Goal: Task Accomplishment & Management: Use online tool/utility

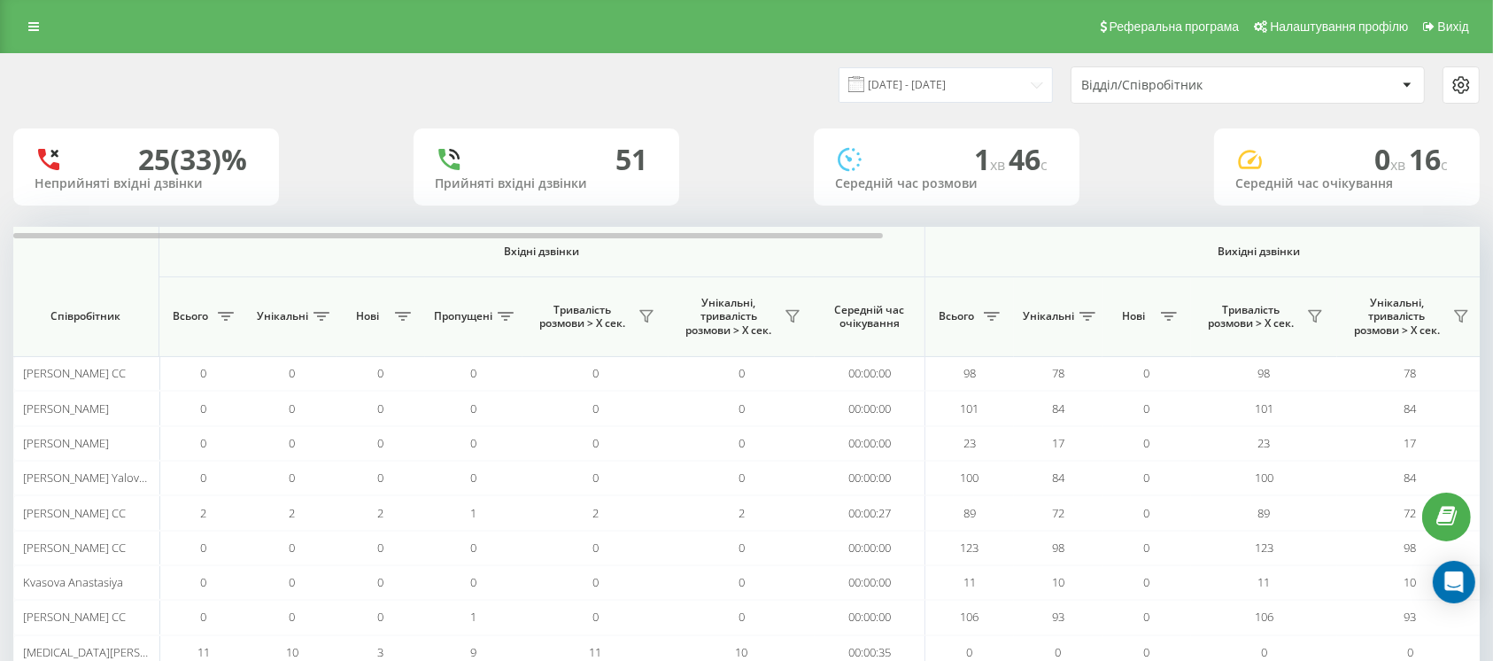
click at [1201, 88] on div "Відділ/Співробітник" at bounding box center [1187, 85] width 212 height 15
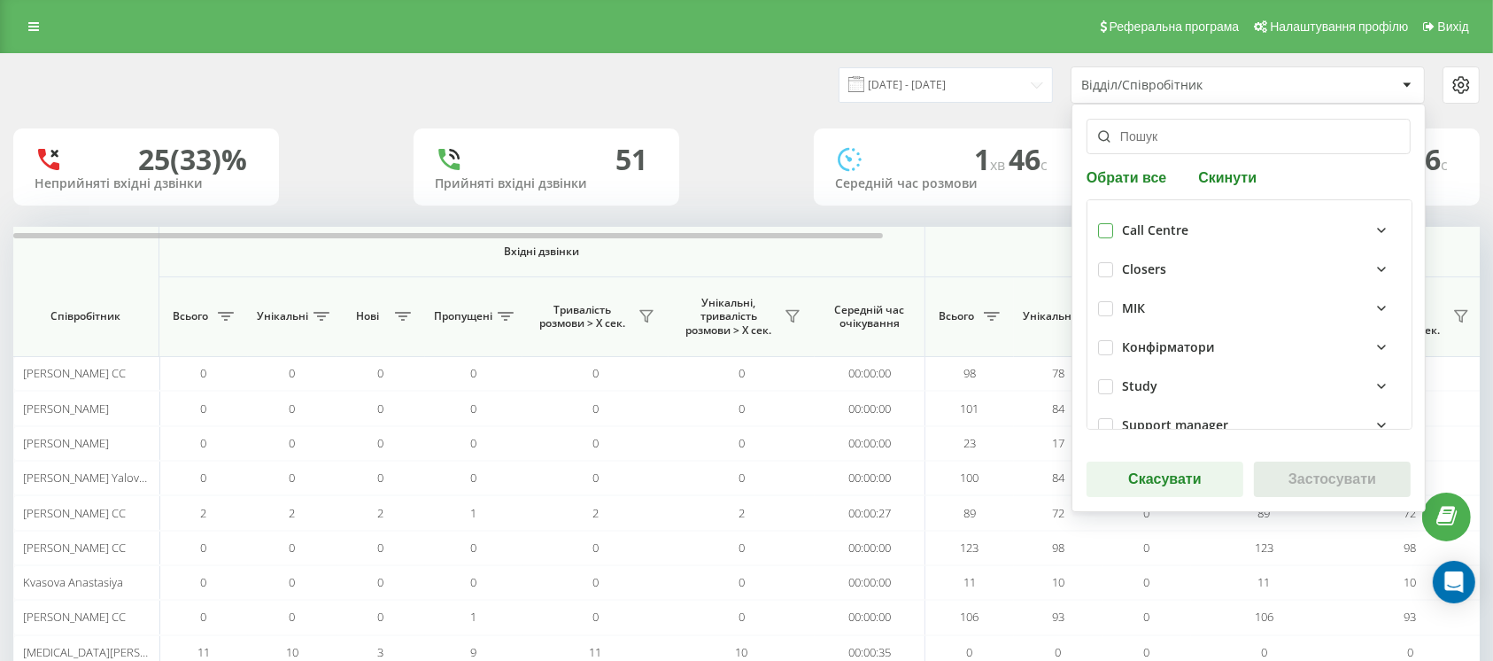
click at [1109, 223] on label at bounding box center [1105, 223] width 15 height 0
checkbox input "true"
click at [1296, 485] on button "Застосувати" at bounding box center [1332, 478] width 157 height 35
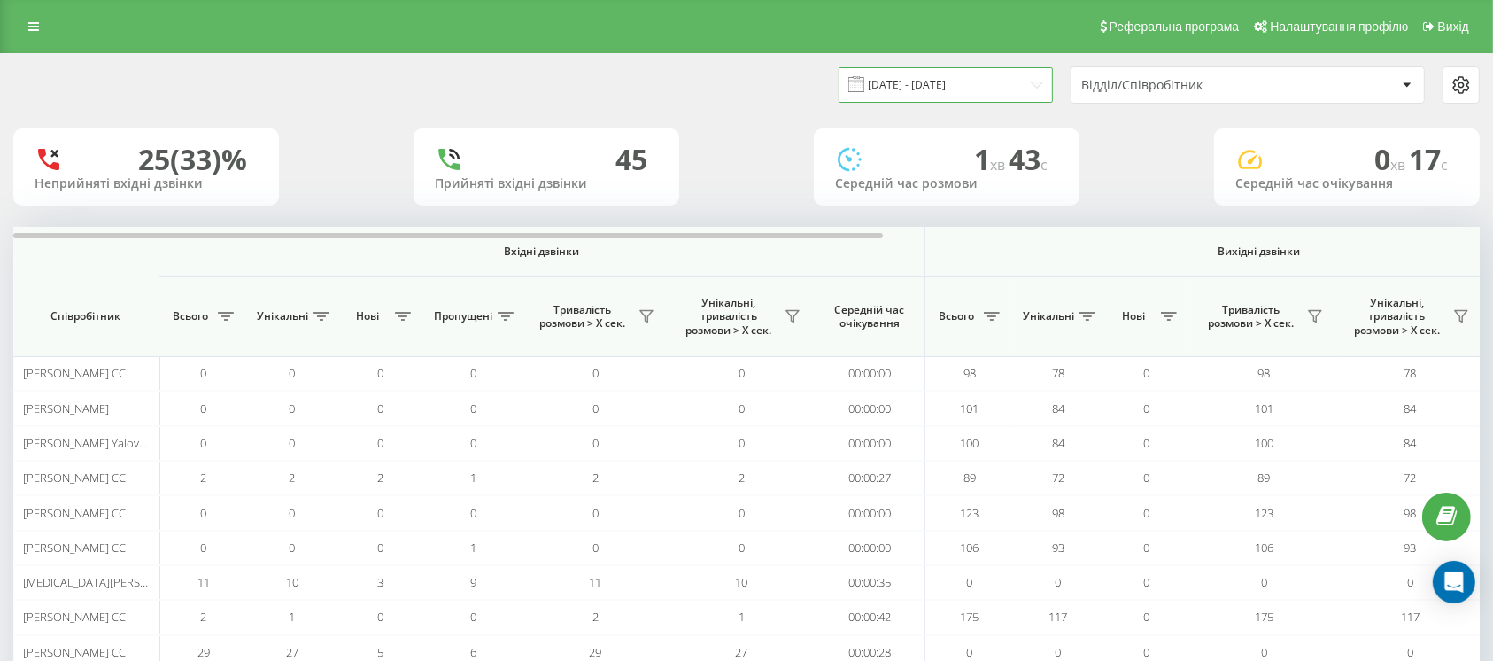
click at [992, 81] on input "16.09.2025 - 16.09.2025" at bounding box center [945, 84] width 214 height 35
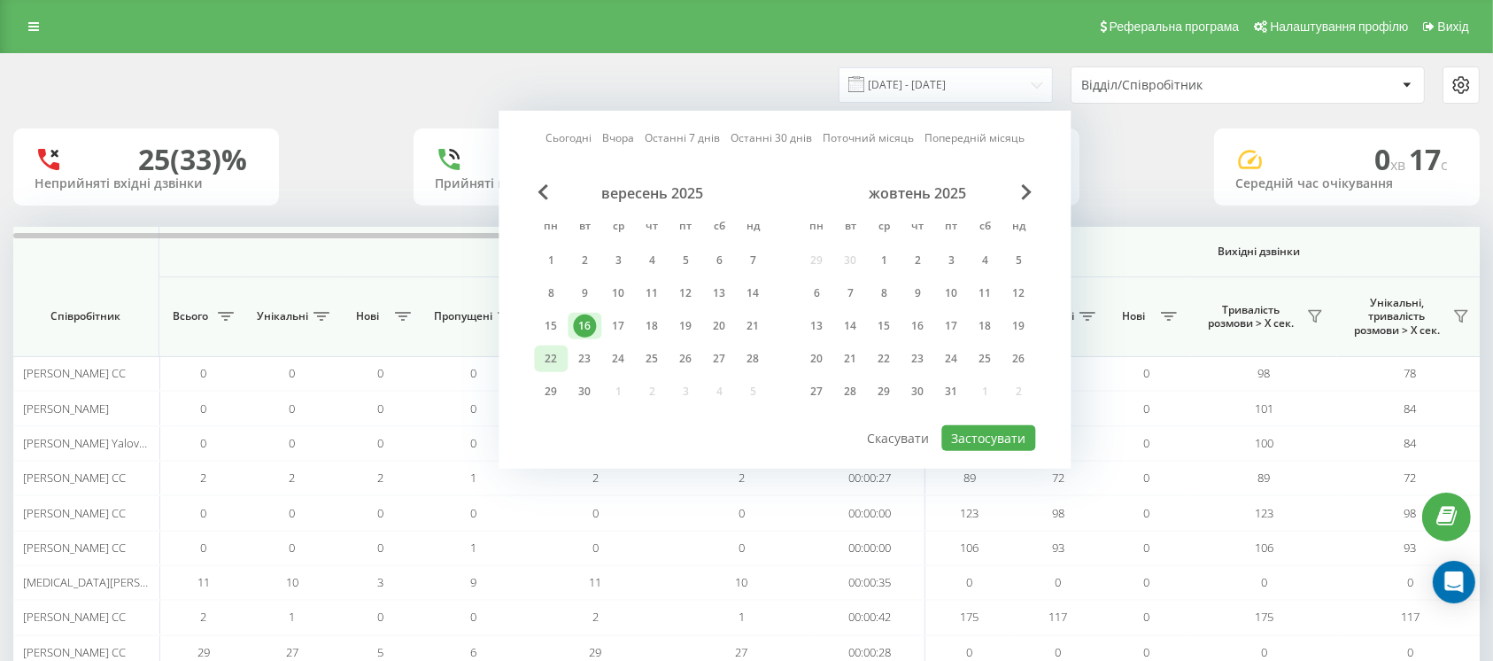
click at [547, 353] on div "22" at bounding box center [550, 358] width 23 height 23
click at [989, 431] on button "Застосувати" at bounding box center [988, 438] width 94 height 26
type input "[DATE] - [DATE]"
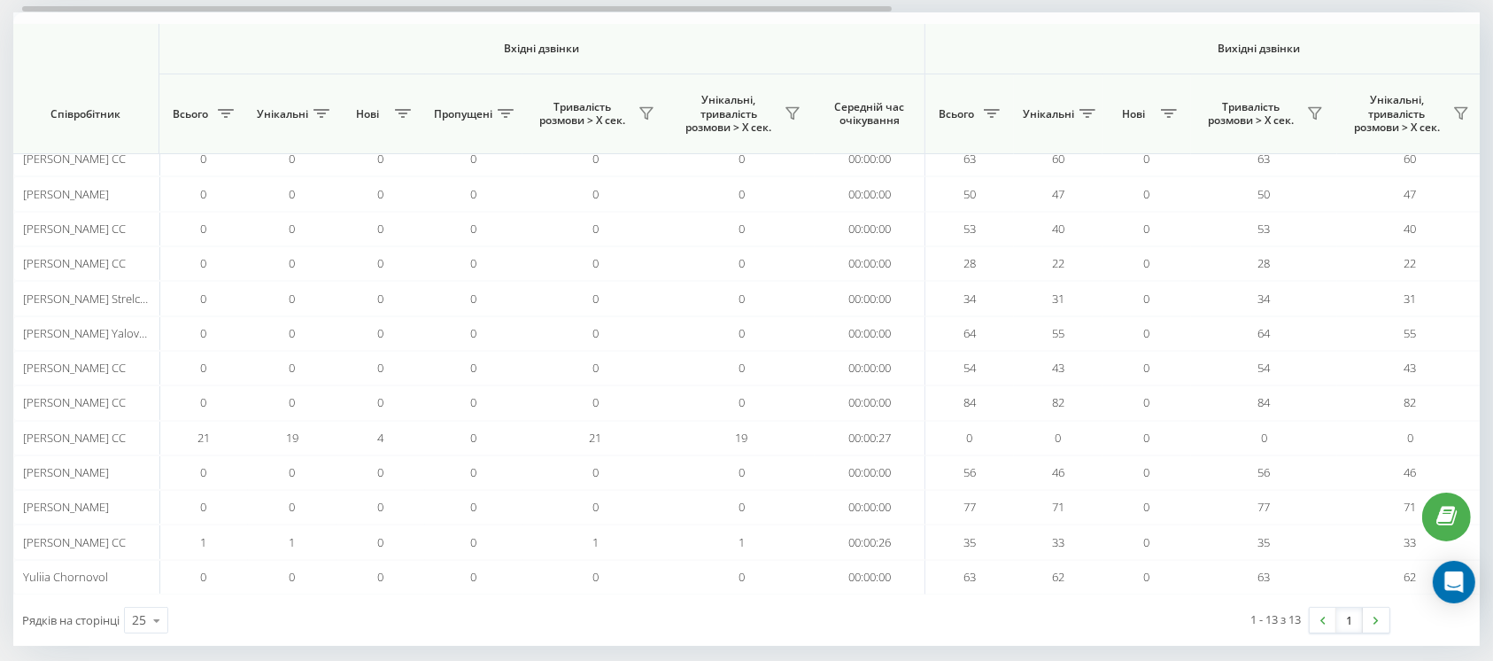
scroll to position [232, 0]
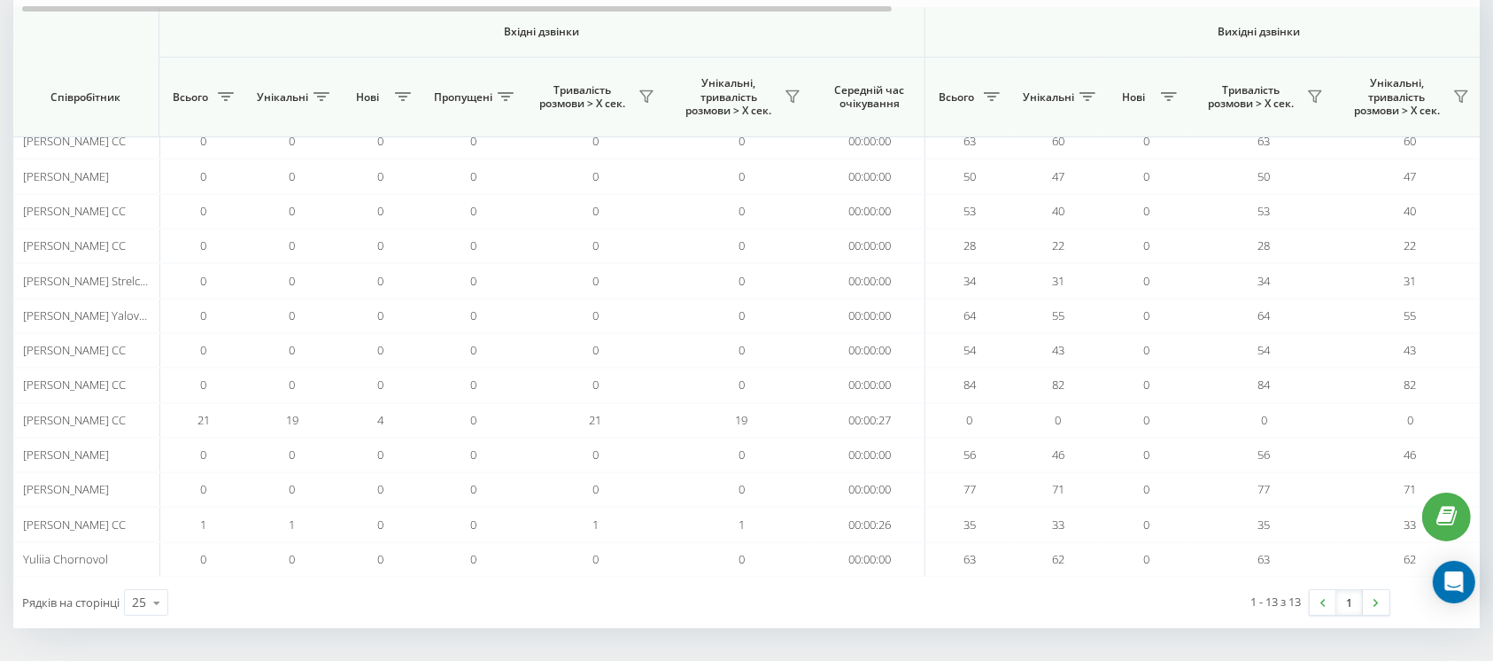
click at [970, 97] on span "Всього" at bounding box center [956, 97] width 44 height 14
click at [995, 101] on button at bounding box center [991, 96] width 27 height 28
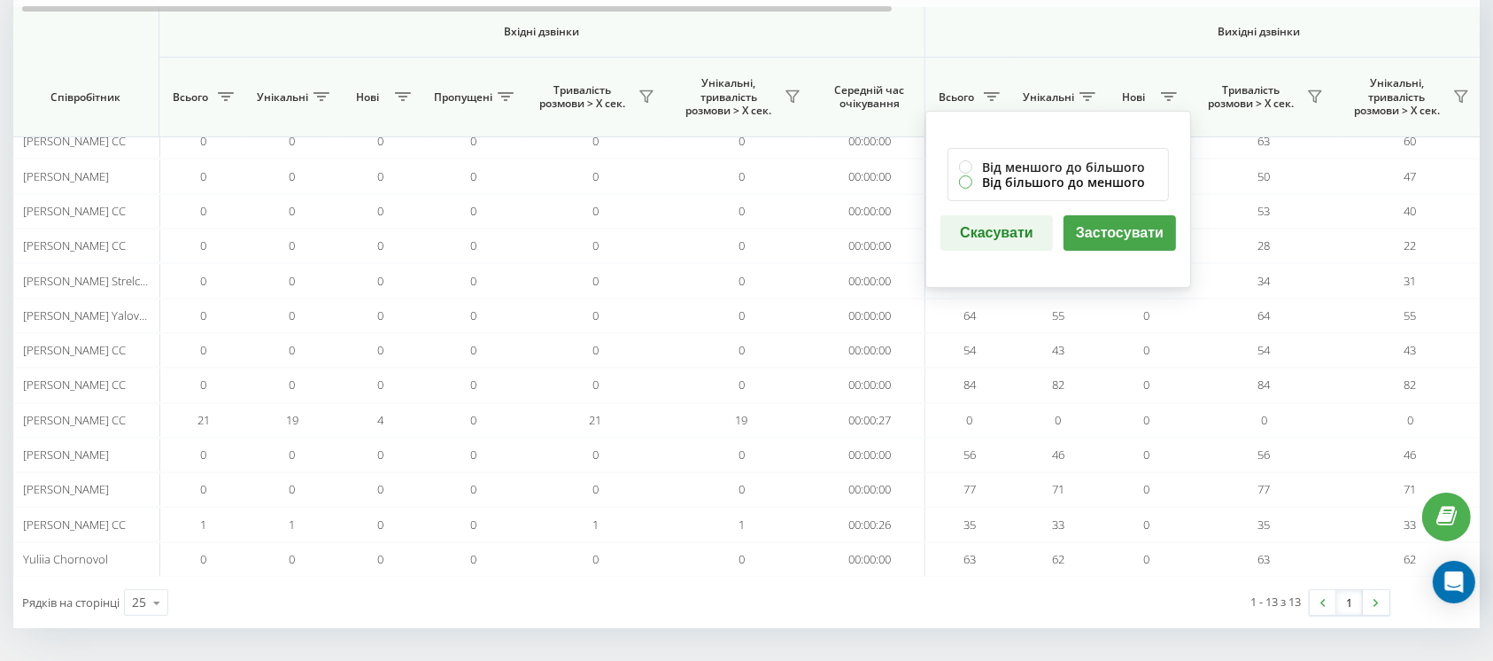
click at [968, 177] on label "Від більшого до меншого" at bounding box center [1058, 181] width 198 height 15
radio input "true"
click at [1096, 224] on button "Застосувати" at bounding box center [1119, 232] width 112 height 35
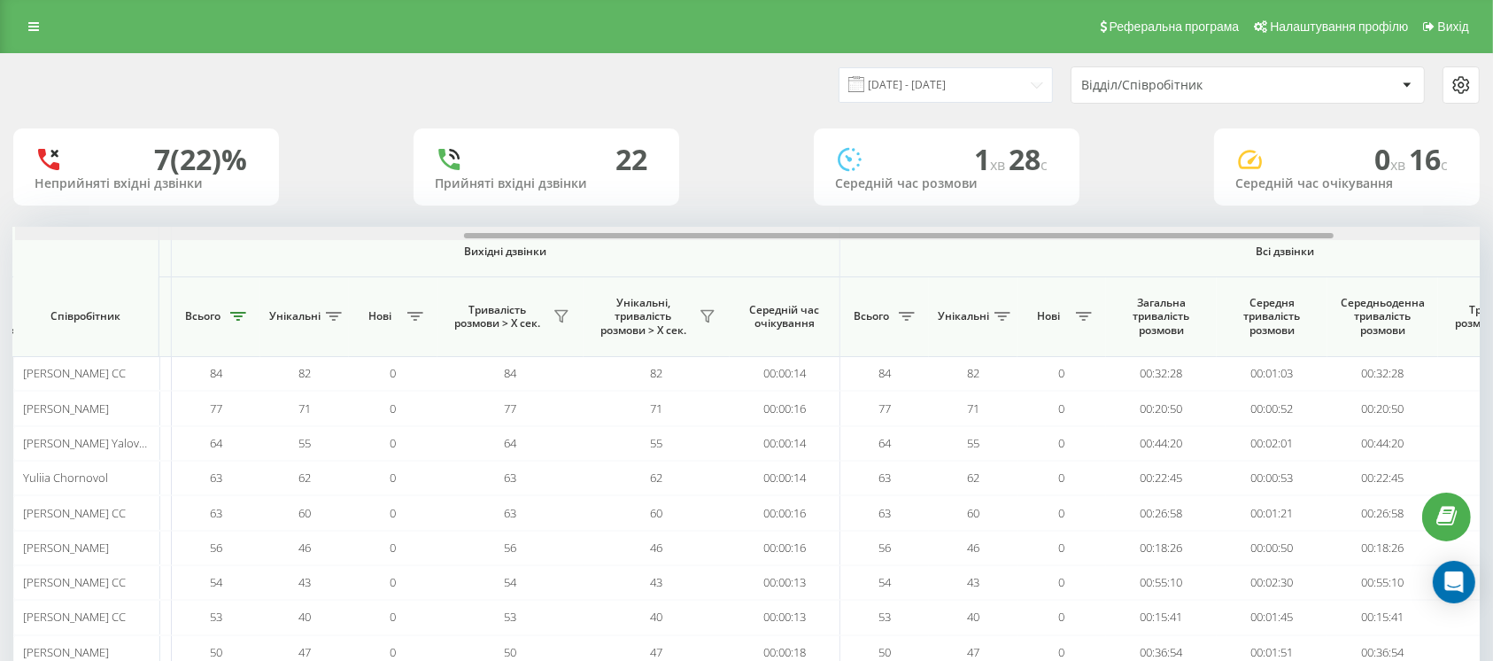
scroll to position [0, 755]
drag, startPoint x: 815, startPoint y: 236, endPoint x: 1263, endPoint y: 244, distance: 449.0
click at [1263, 244] on div "Вхідні дзвінки Вихідні дзвінки Всі дзвінки Співробітник Всього Унікальні Нові П…" at bounding box center [746, 518] width 1466 height 582
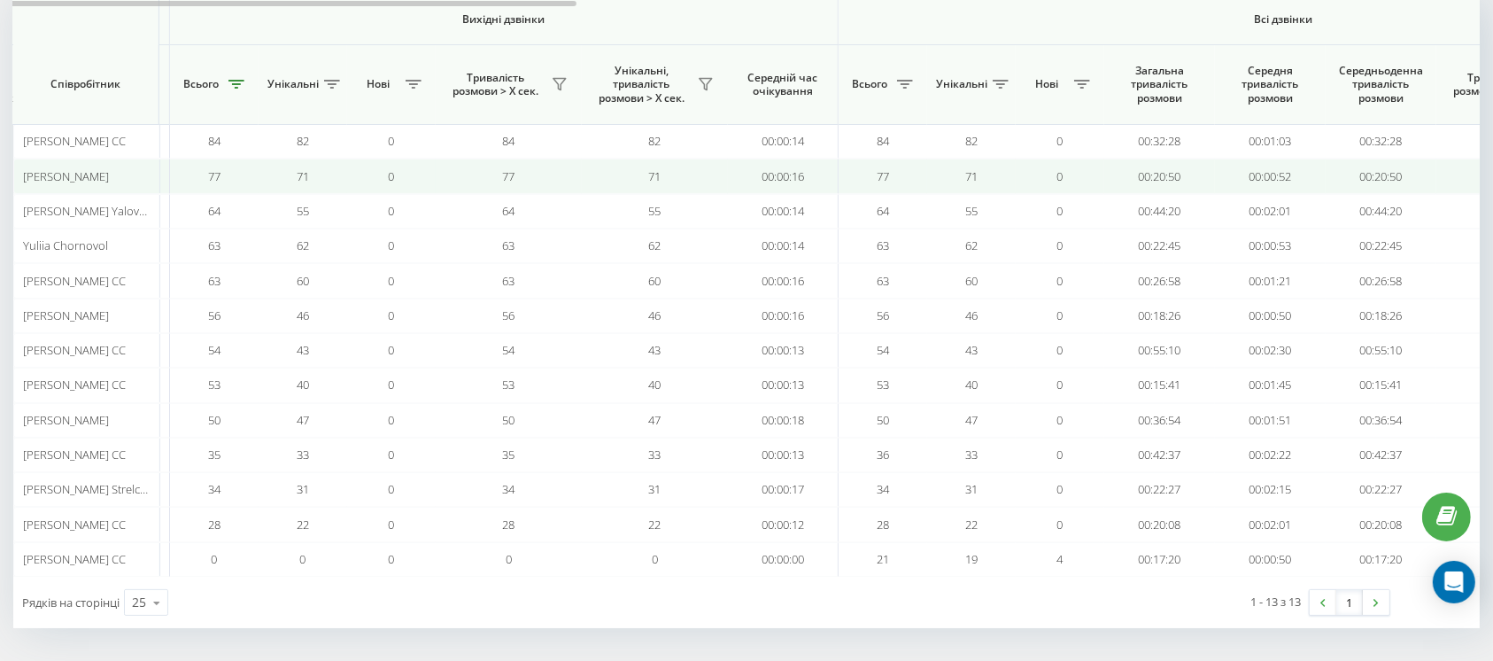
scroll to position [113, 0]
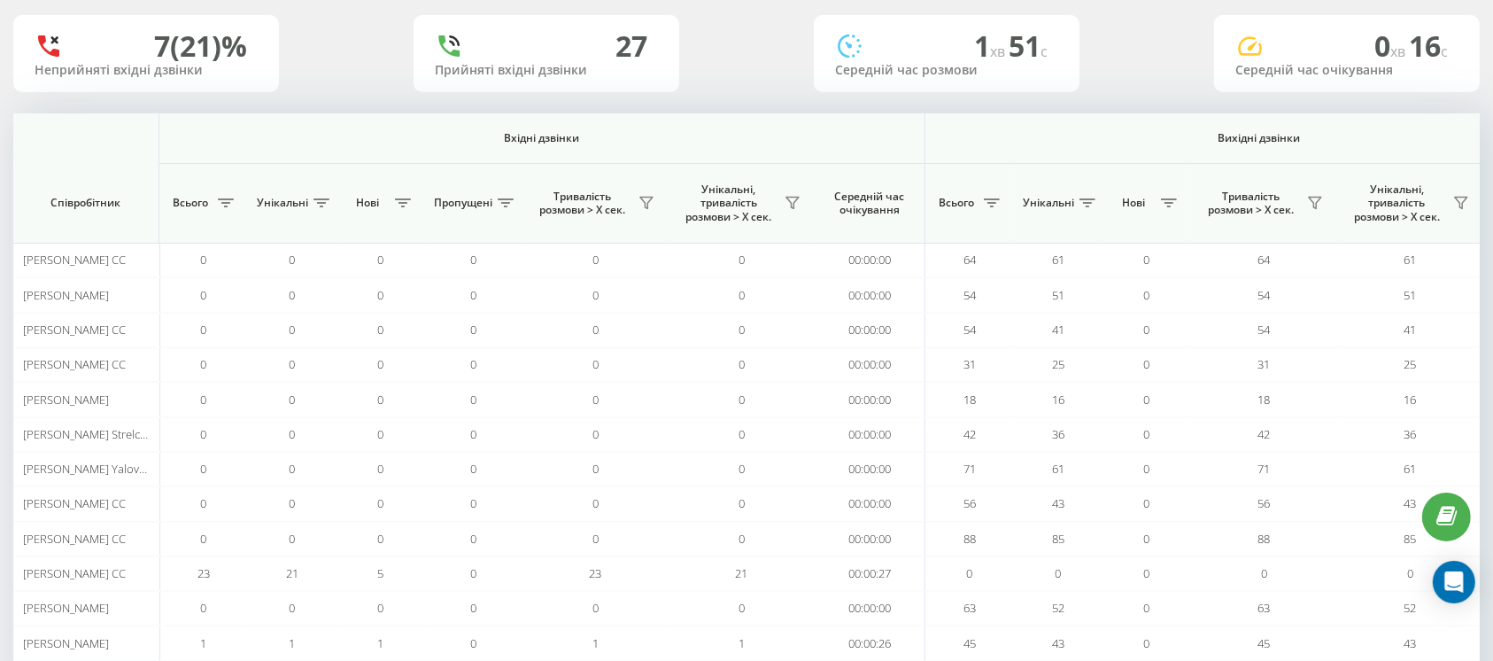
scroll to position [0, 1004]
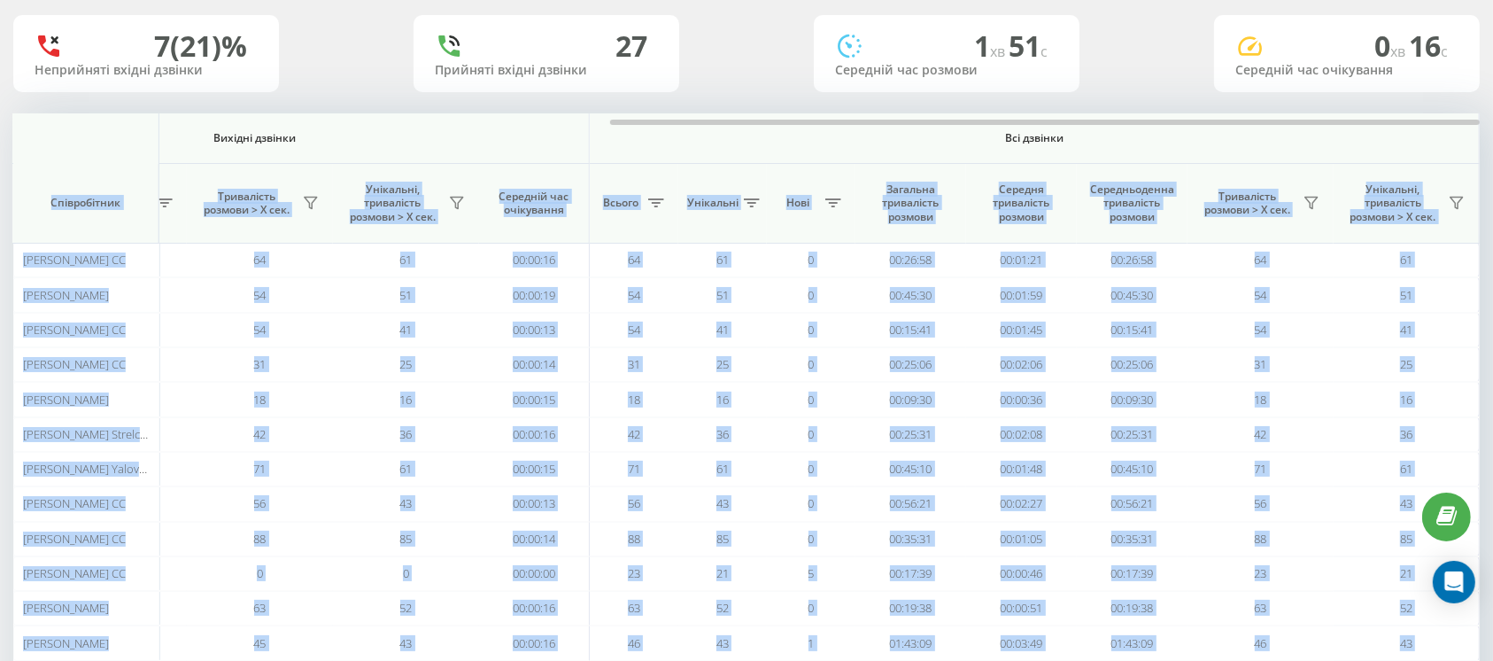
drag, startPoint x: 835, startPoint y: 117, endPoint x: 1091, endPoint y: 146, distance: 257.5
click at [1091, 146] on div "Вхідні дзвінки Вихідні дзвінки Всі дзвінки Співробітник Всього Унікальні Нові П…" at bounding box center [746, 612] width 1466 height 999
click at [918, 123] on div at bounding box center [1044, 122] width 869 height 5
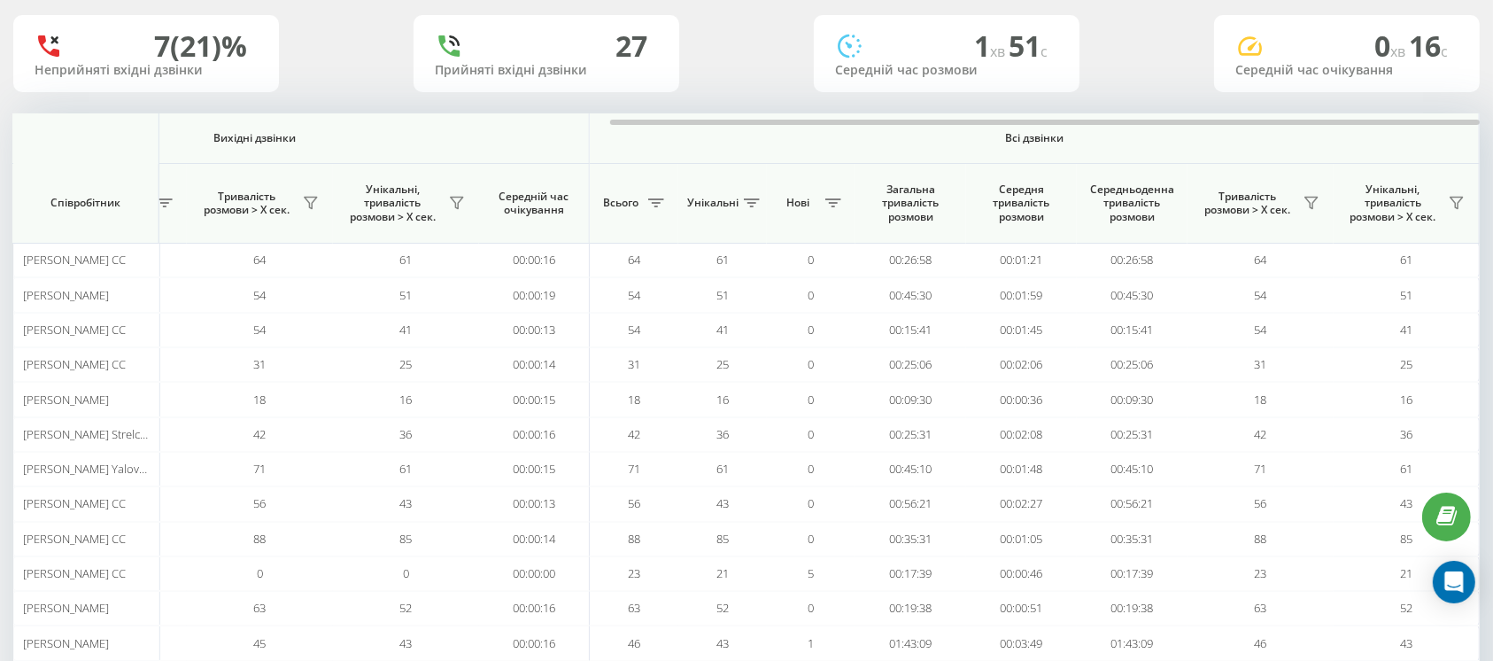
click at [763, 84] on div "7 (21)% Неприйняті вхідні дзвінки 27 Прийняті вхідні дзвінки 1 хв 51 c Середній…" at bounding box center [746, 53] width 1466 height 77
drag, startPoint x: 711, startPoint y: 119, endPoint x: 815, endPoint y: 135, distance: 104.8
click at [815, 135] on div "Вхідні дзвінки Вихідні дзвінки Всі дзвінки Співробітник Всього Унікальні Нові П…" at bounding box center [746, 612] width 1466 height 999
click at [645, 196] on button at bounding box center [656, 203] width 27 height 28
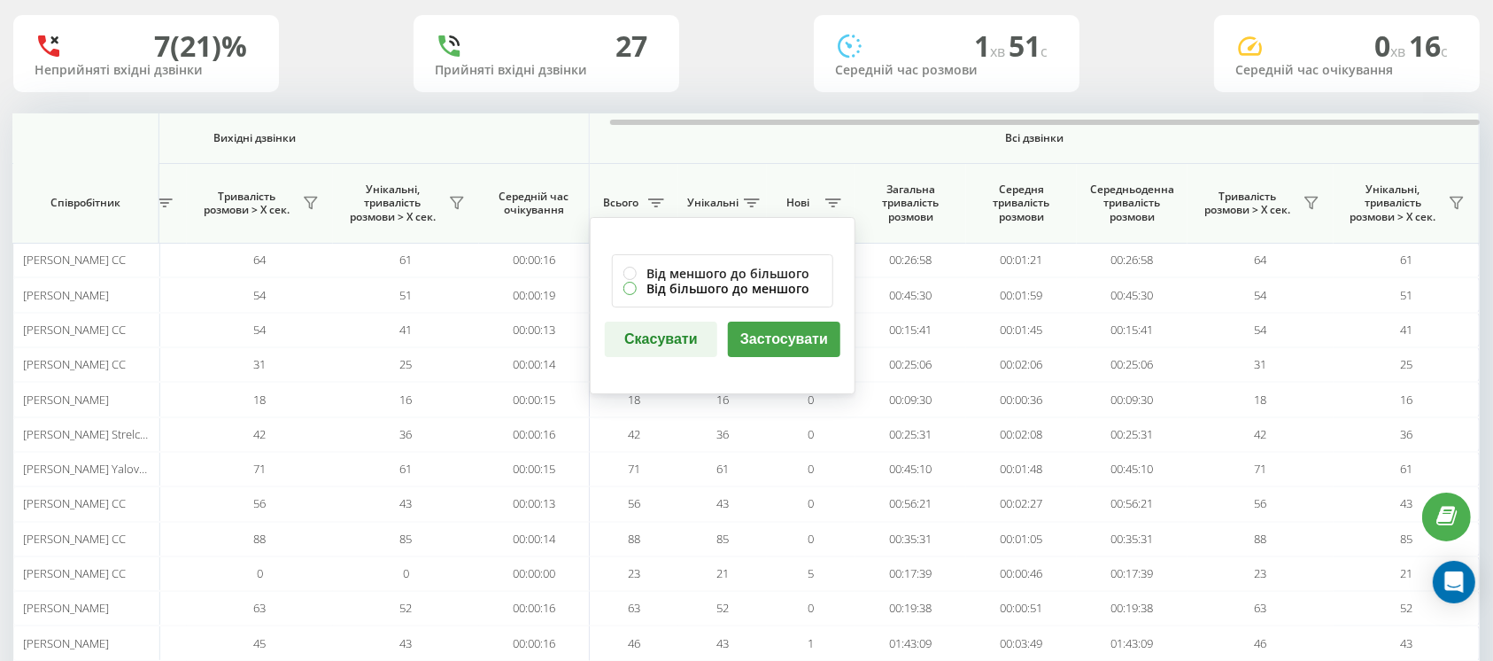
click at [631, 287] on label "Від більшого до меншого" at bounding box center [722, 288] width 198 height 15
radio input "true"
click at [761, 328] on button "Застосувати" at bounding box center [784, 338] width 112 height 35
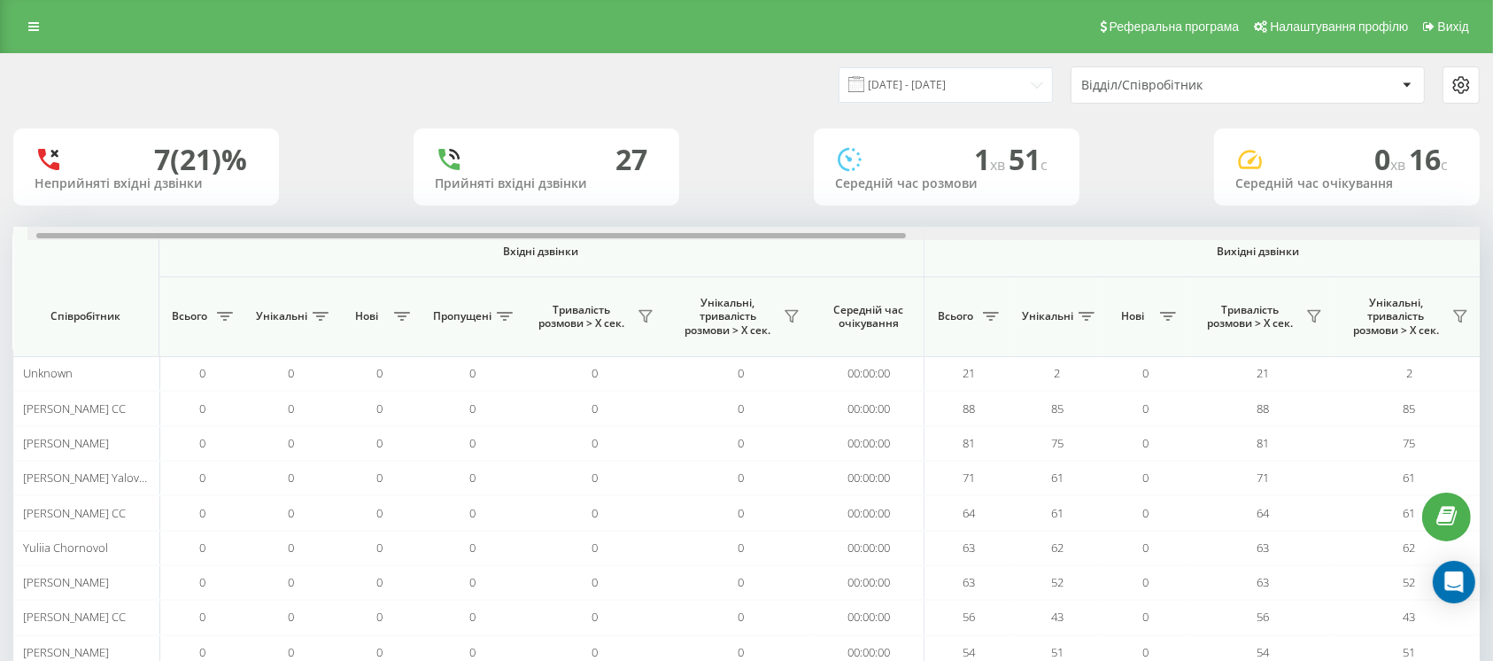
scroll to position [0, 0]
drag, startPoint x: 289, startPoint y: 237, endPoint x: 245, endPoint y: 240, distance: 43.5
click at [970, 317] on span "Всього" at bounding box center [956, 316] width 44 height 14
click at [992, 315] on icon at bounding box center [992, 316] width 16 height 9
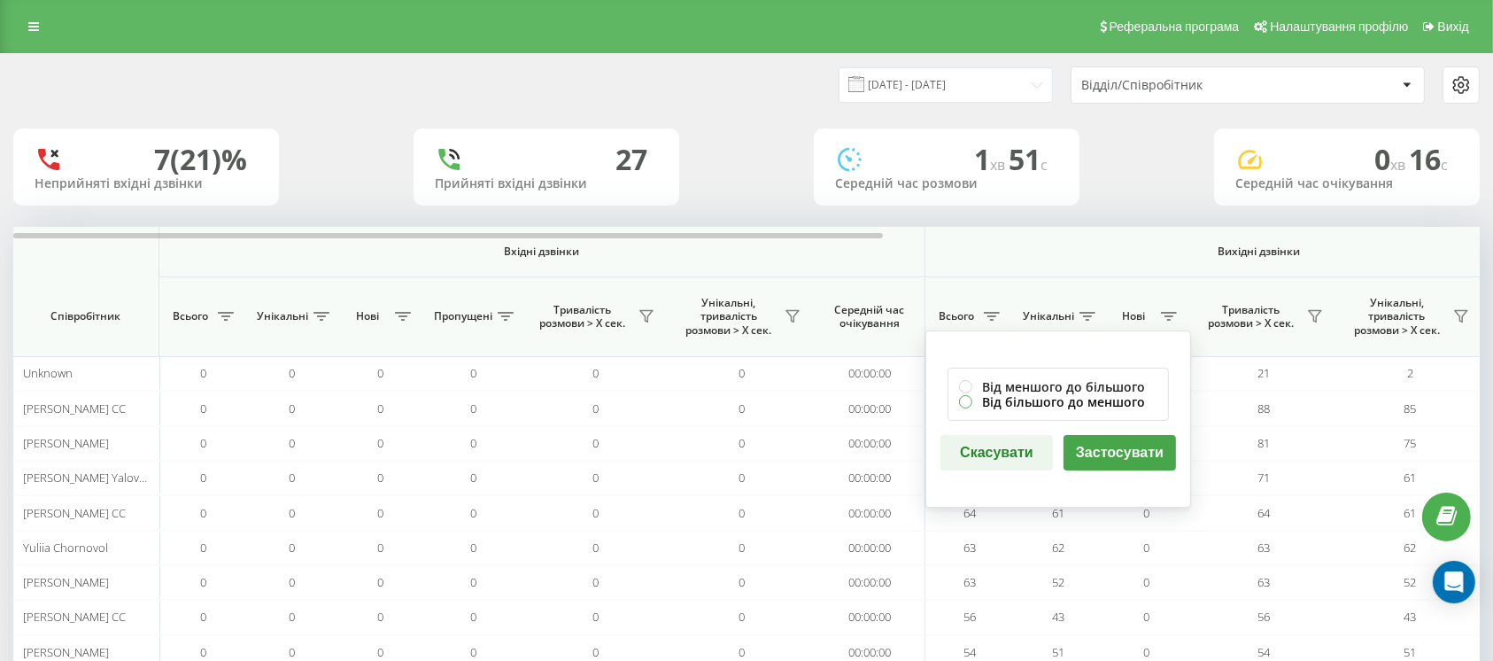
click at [962, 402] on label "Від більшого до меншого" at bounding box center [1058, 401] width 198 height 15
radio input "true"
click at [1112, 446] on button "Застосувати" at bounding box center [1119, 452] width 112 height 35
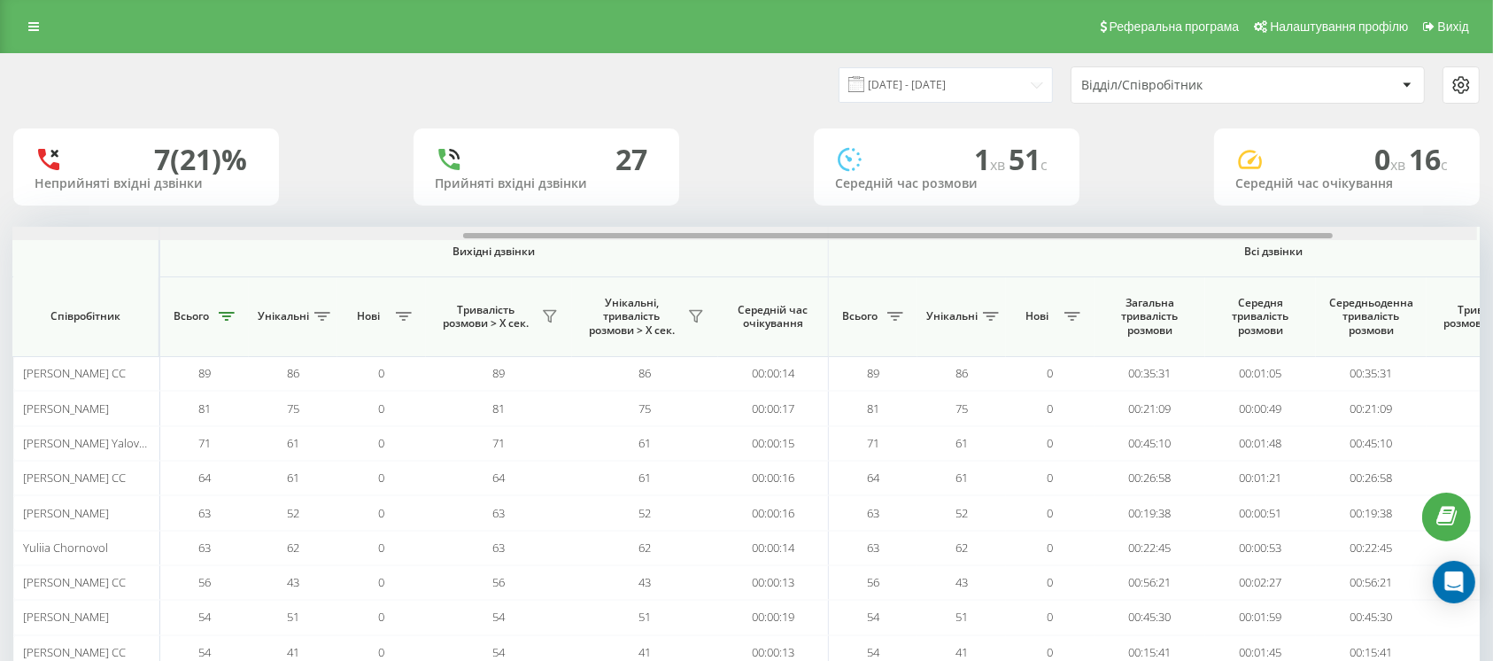
scroll to position [0, 771]
drag, startPoint x: 438, startPoint y: 237, endPoint x: 897, endPoint y: 300, distance: 462.9
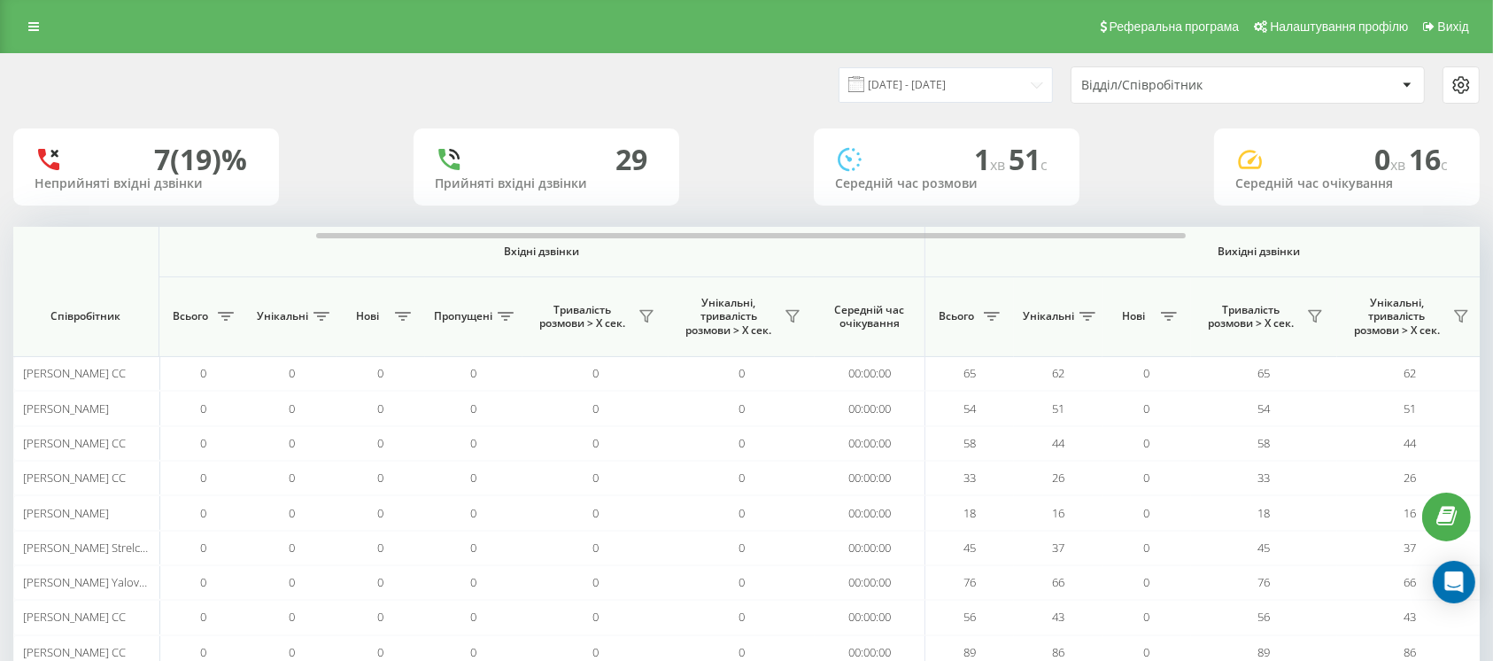
click at [934, 321] on span "Всього" at bounding box center [956, 316] width 44 height 14
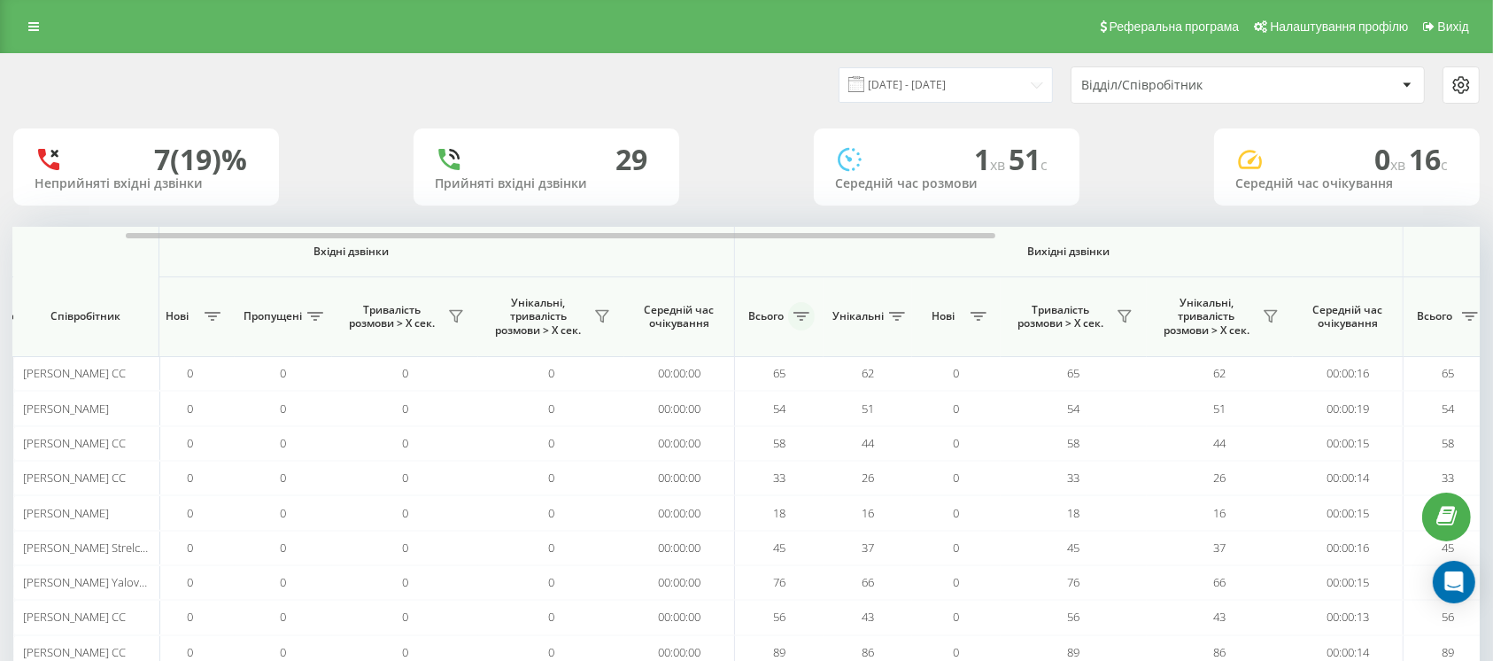
click at [796, 313] on icon at bounding box center [801, 316] width 16 height 9
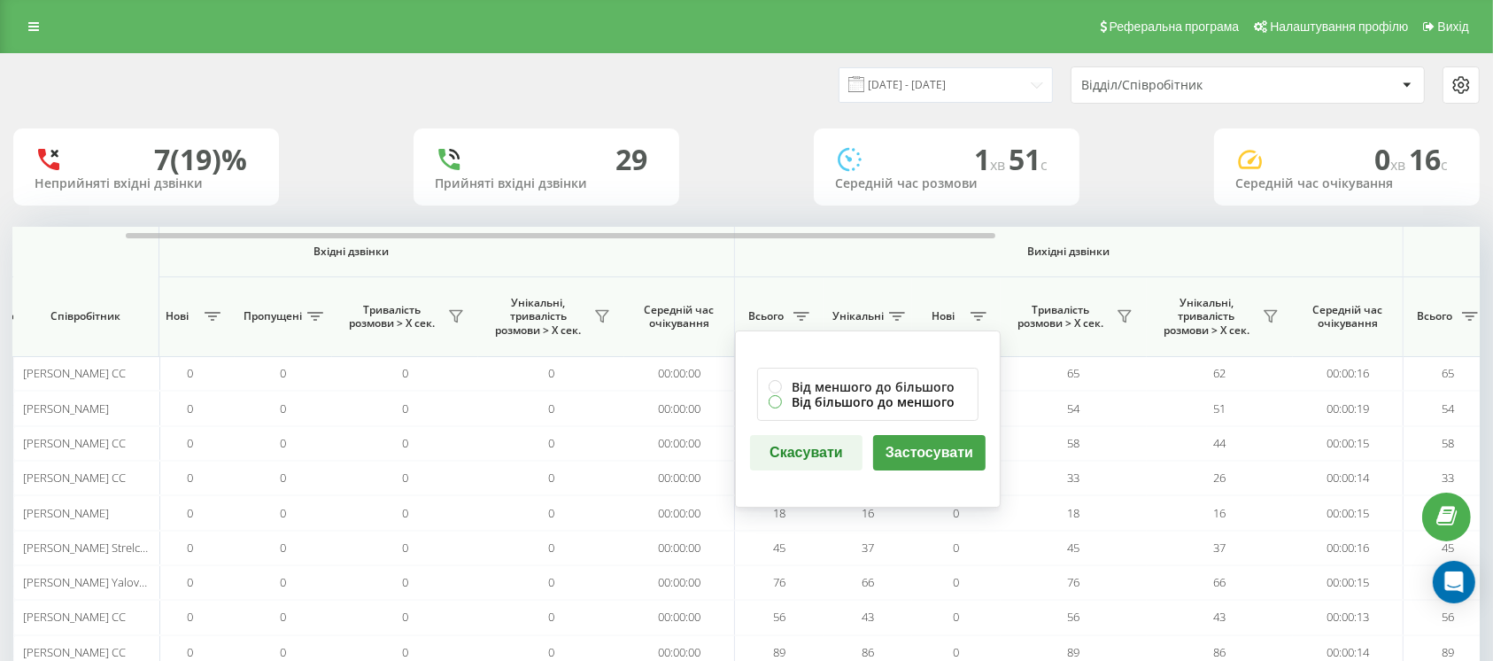
click at [779, 398] on label "Від більшого до меншого" at bounding box center [868, 401] width 198 height 15
radio input "true"
click at [906, 445] on button "Застосувати" at bounding box center [929, 452] width 112 height 35
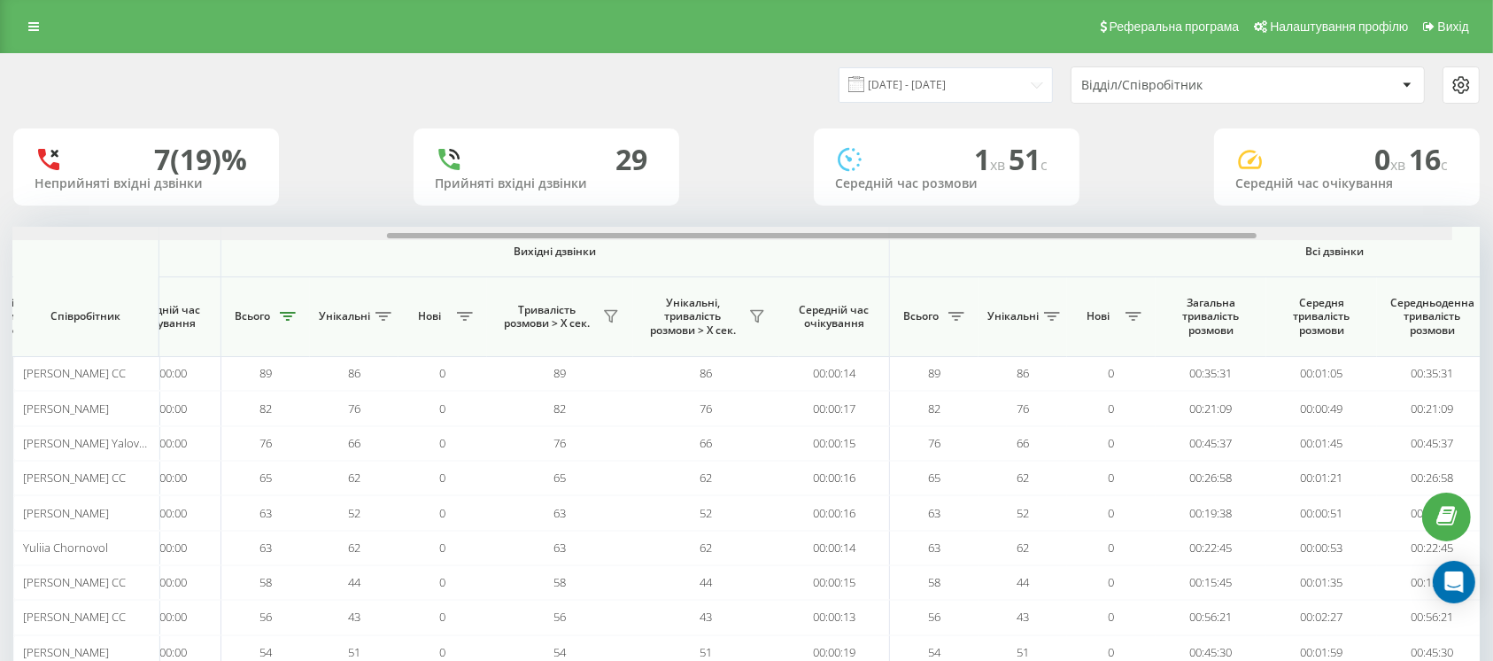
scroll to position [0, 712]
drag, startPoint x: 429, startPoint y: 235, endPoint x: 852, endPoint y: 285, distance: 426.2
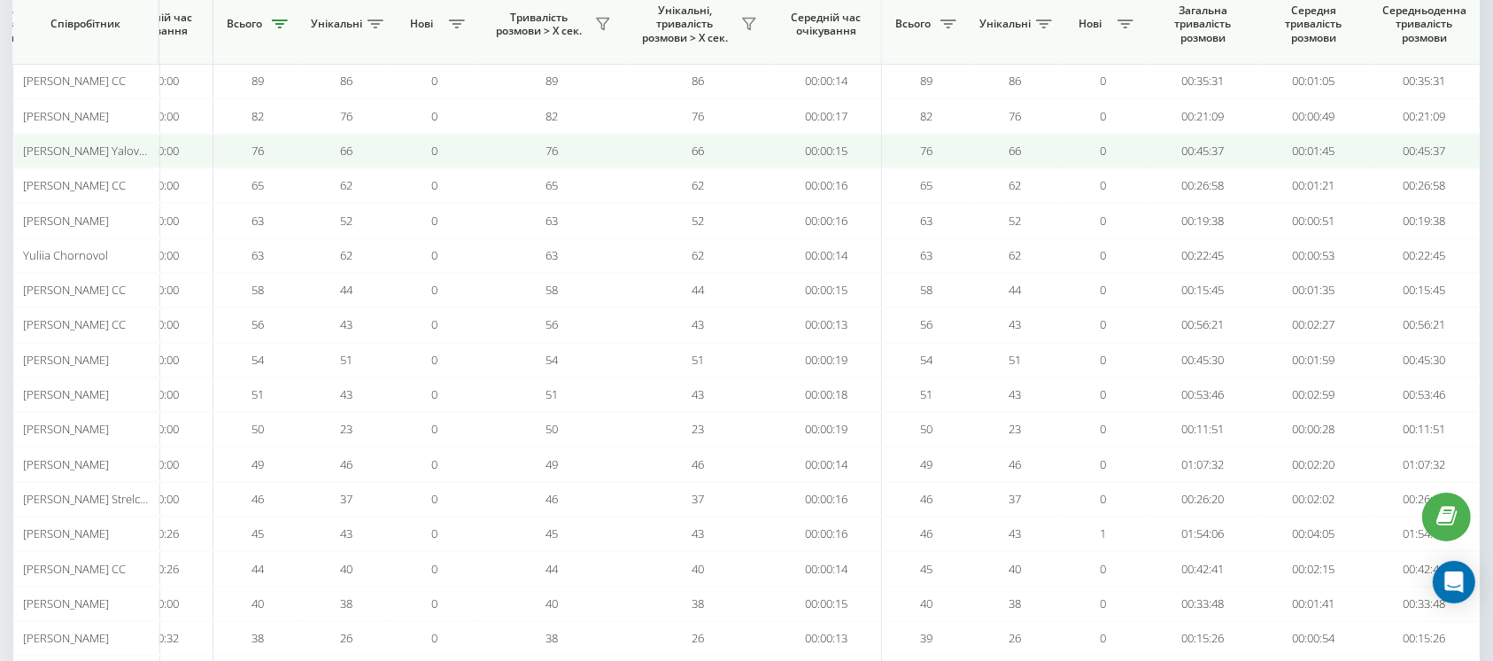
scroll to position [0, 0]
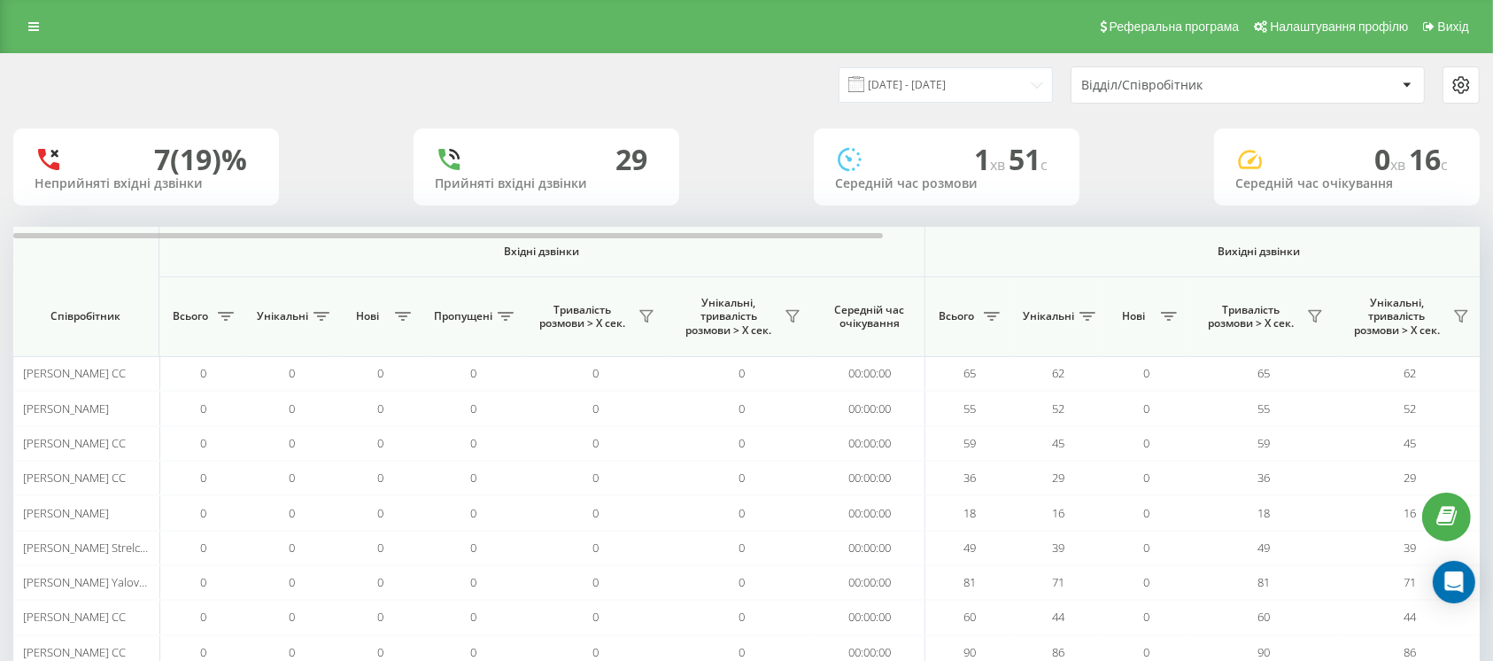
click at [971, 321] on span "Всього" at bounding box center [956, 316] width 44 height 14
click at [989, 310] on button at bounding box center [991, 316] width 27 height 28
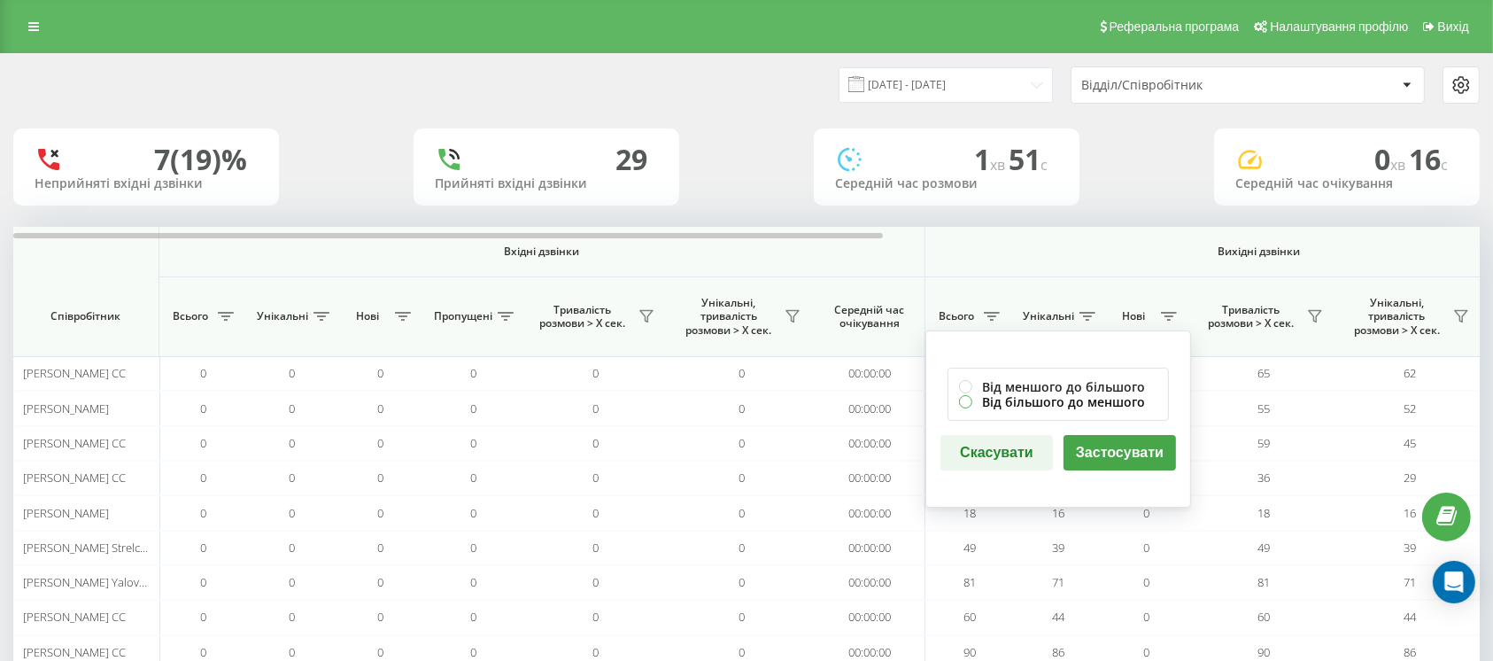
click at [960, 400] on label "Від більшого до меншого" at bounding box center [1058, 401] width 198 height 15
radio input "true"
click at [1085, 455] on button "Застосувати" at bounding box center [1119, 452] width 112 height 35
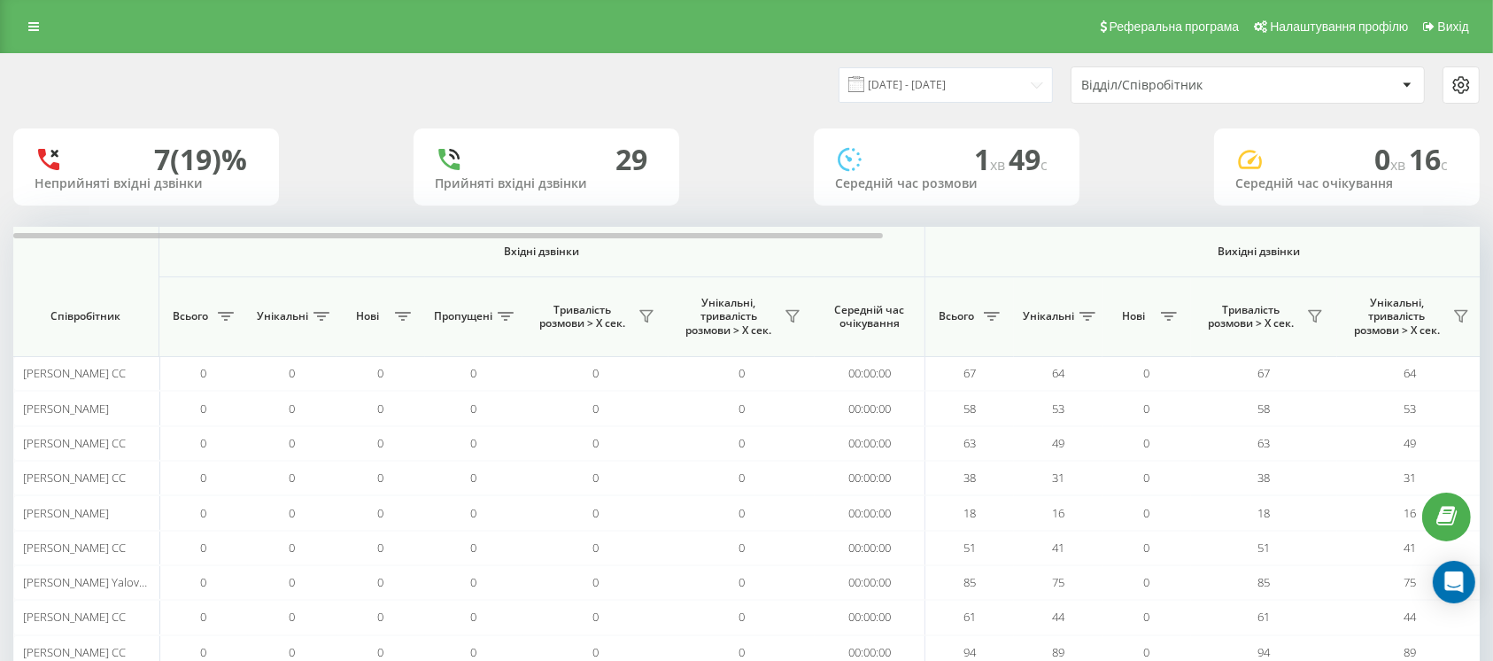
click at [973, 316] on span "Всього" at bounding box center [956, 316] width 44 height 14
click at [988, 316] on icon at bounding box center [992, 316] width 16 height 9
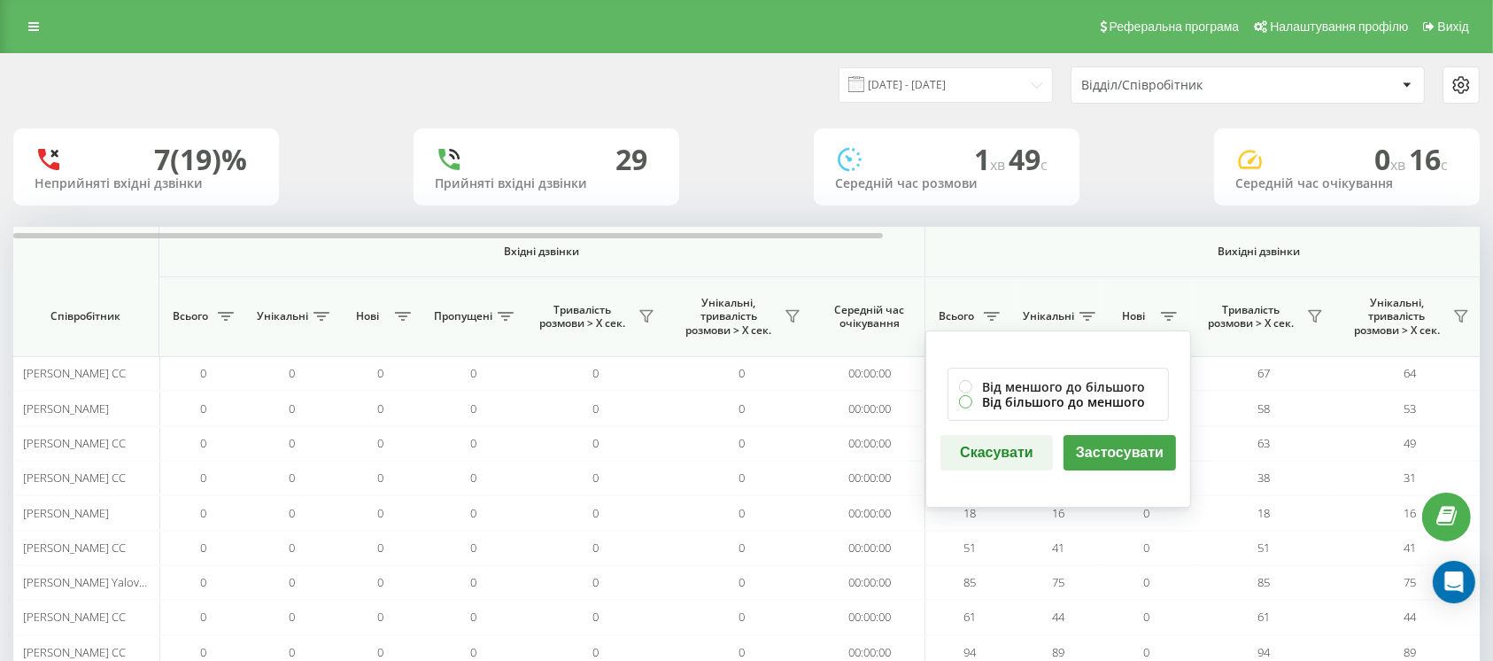
click at [968, 398] on label "Від більшого до меншого" at bounding box center [1058, 401] width 198 height 15
radio input "true"
click at [1108, 447] on button "Застосувати" at bounding box center [1119, 452] width 112 height 35
